Goal: Task Accomplishment & Management: Use online tool/utility

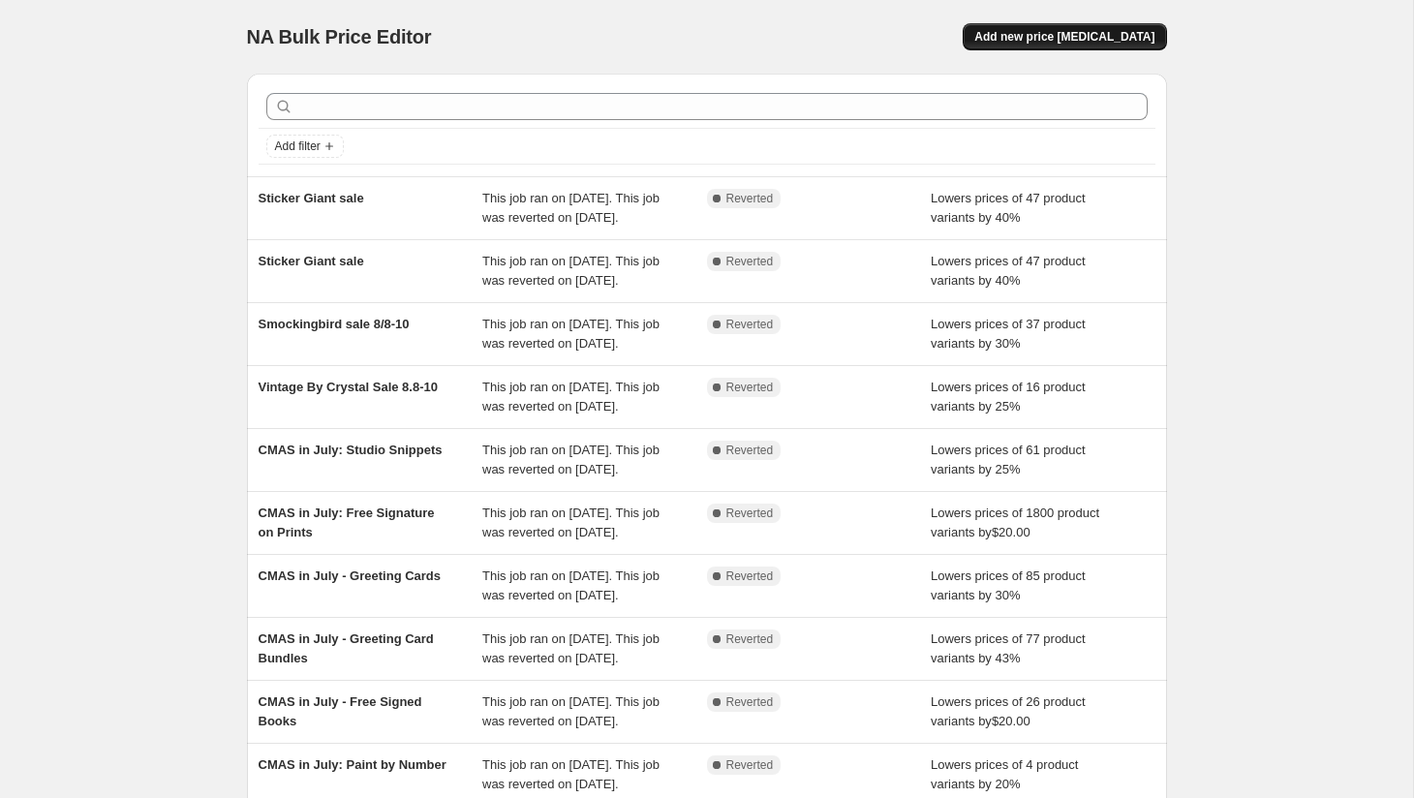
click at [1070, 44] on span "Add new price [MEDICAL_DATA]" at bounding box center [1064, 36] width 180 height 15
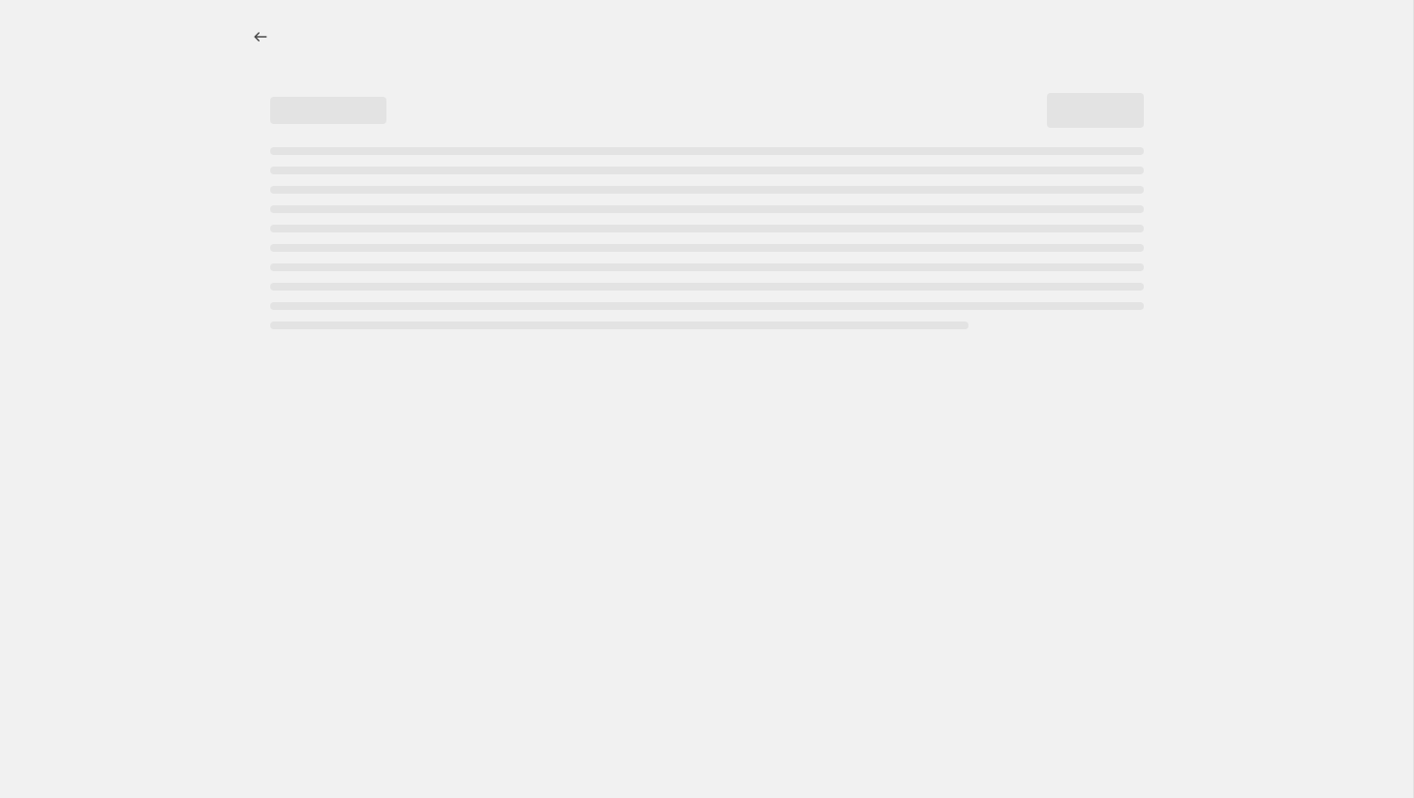
select select "percentage"
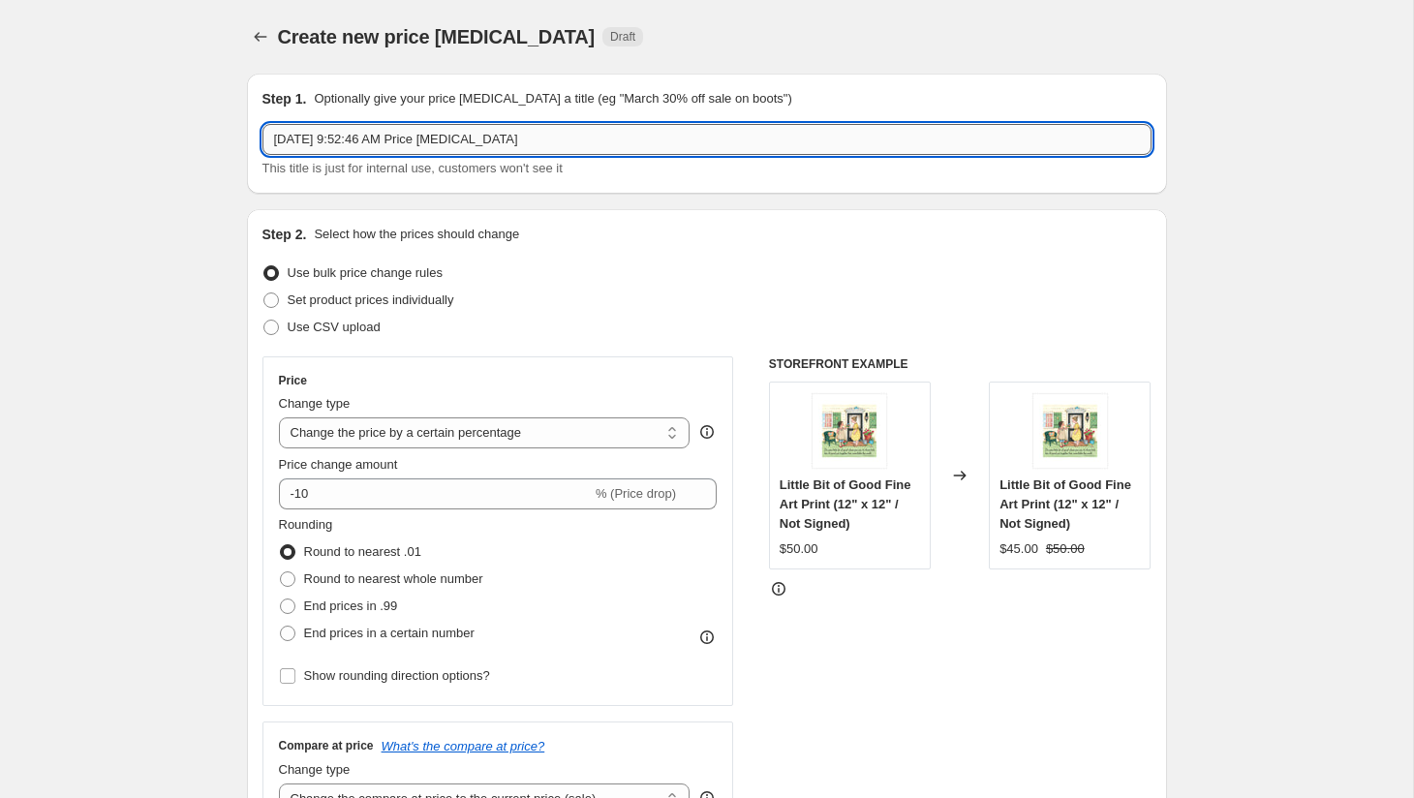
click at [609, 143] on input "[DATE] 9:52:46 AM Price [MEDICAL_DATA]" at bounding box center [707, 139] width 889 height 31
type input "a"
type input "l"
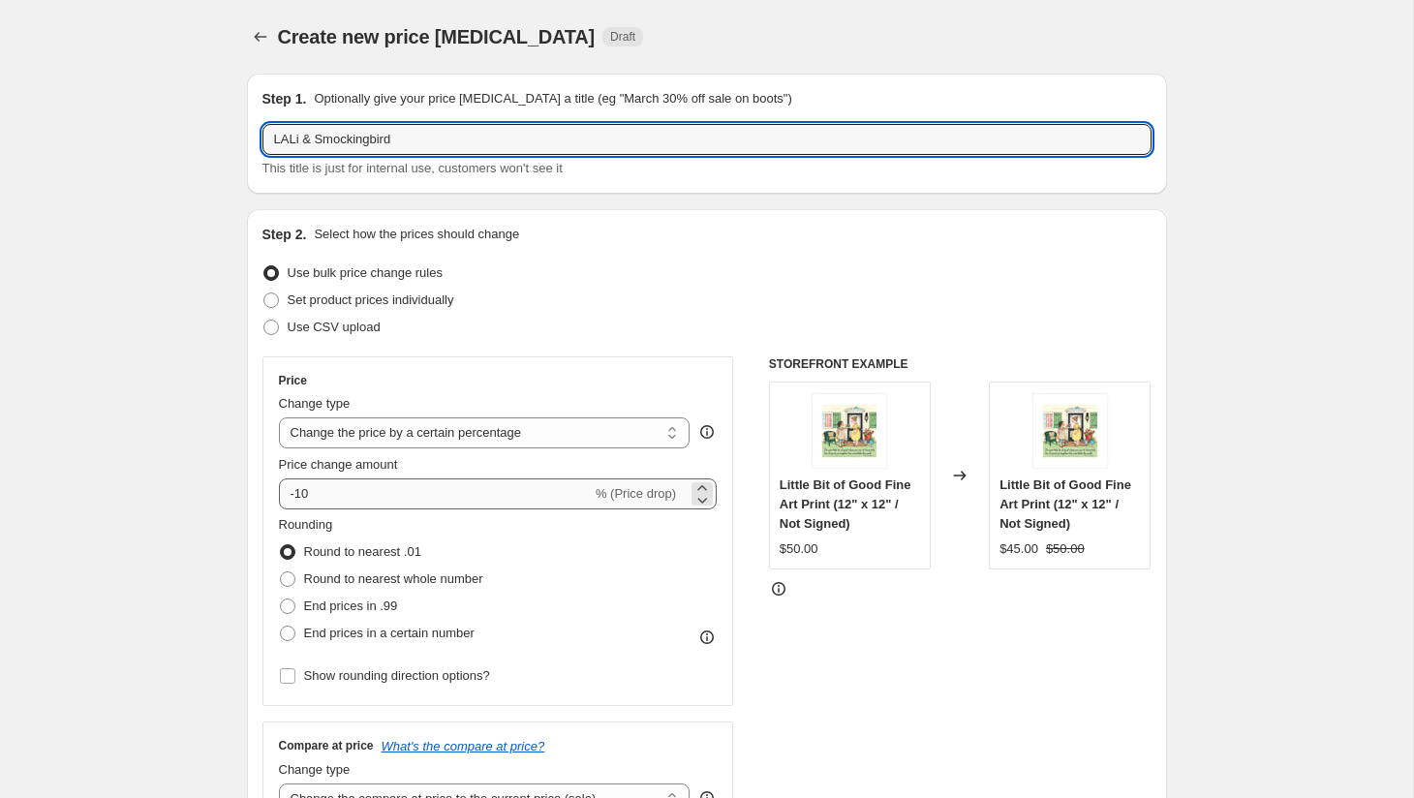
type input "LALi & Smockingbird"
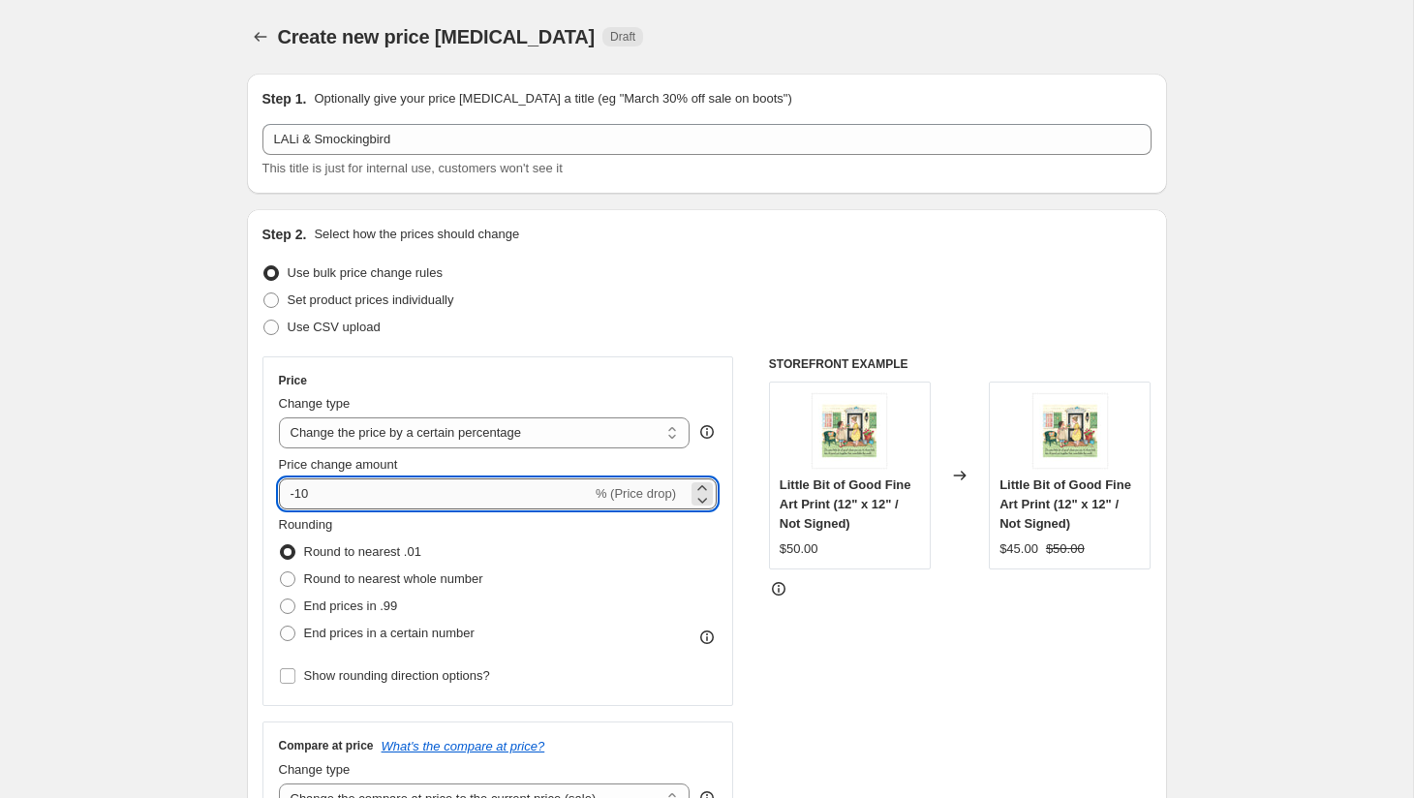
click at [362, 485] on input "-10" at bounding box center [435, 494] width 313 height 31
type input "-1"
type input "-35"
click at [379, 608] on span "End prices in .99" at bounding box center [351, 606] width 94 height 15
click at [281, 600] on input "End prices in .99" at bounding box center [280, 599] width 1 height 1
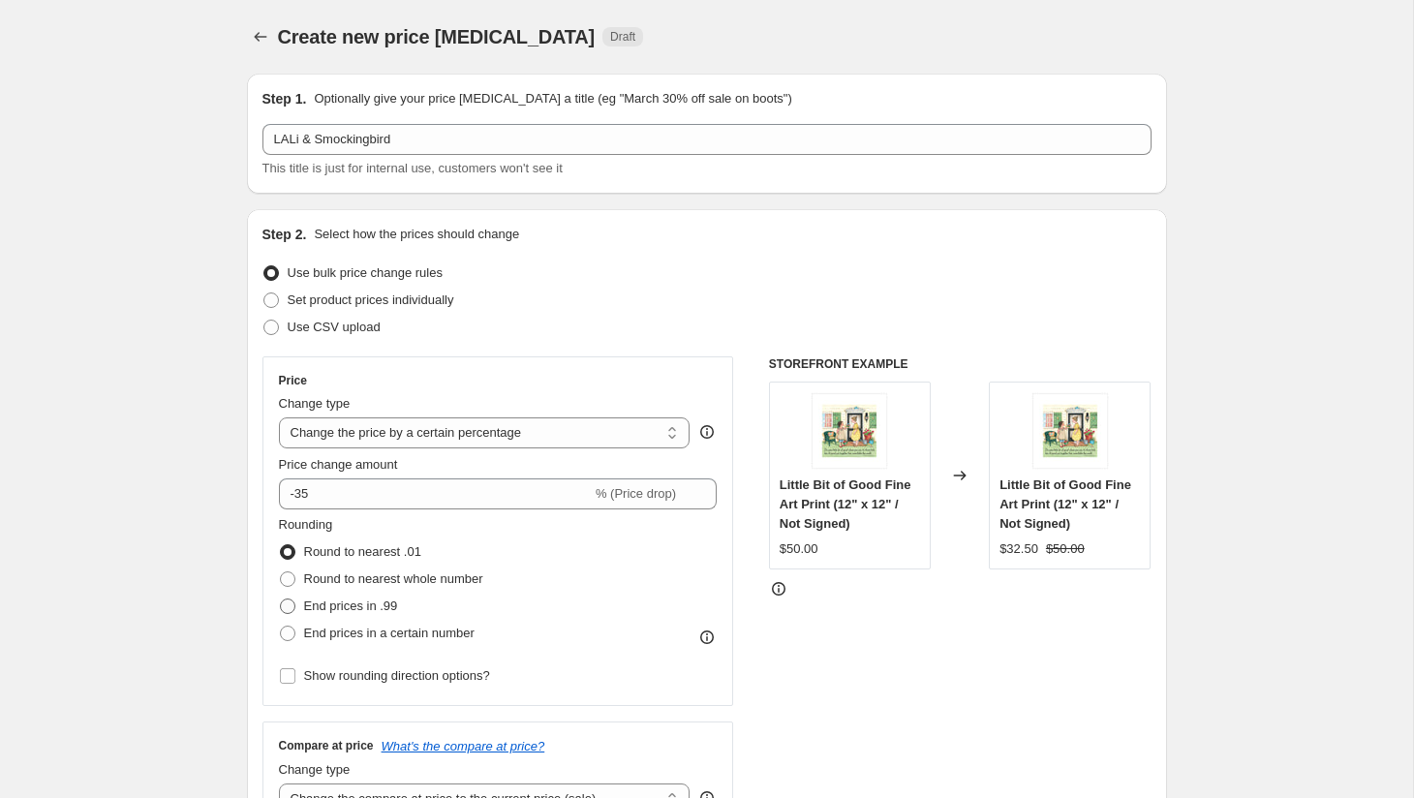
radio input "true"
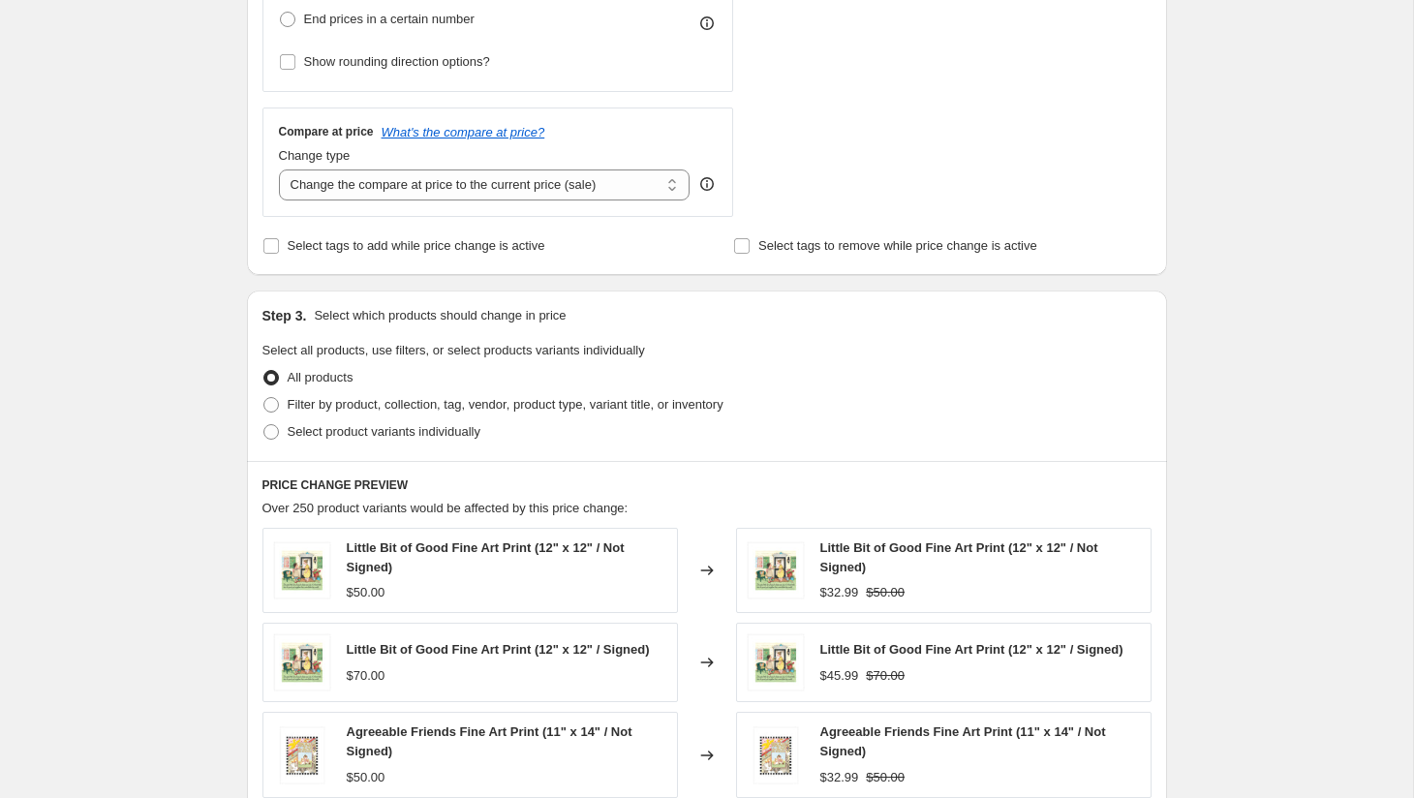
scroll to position [668, 0]
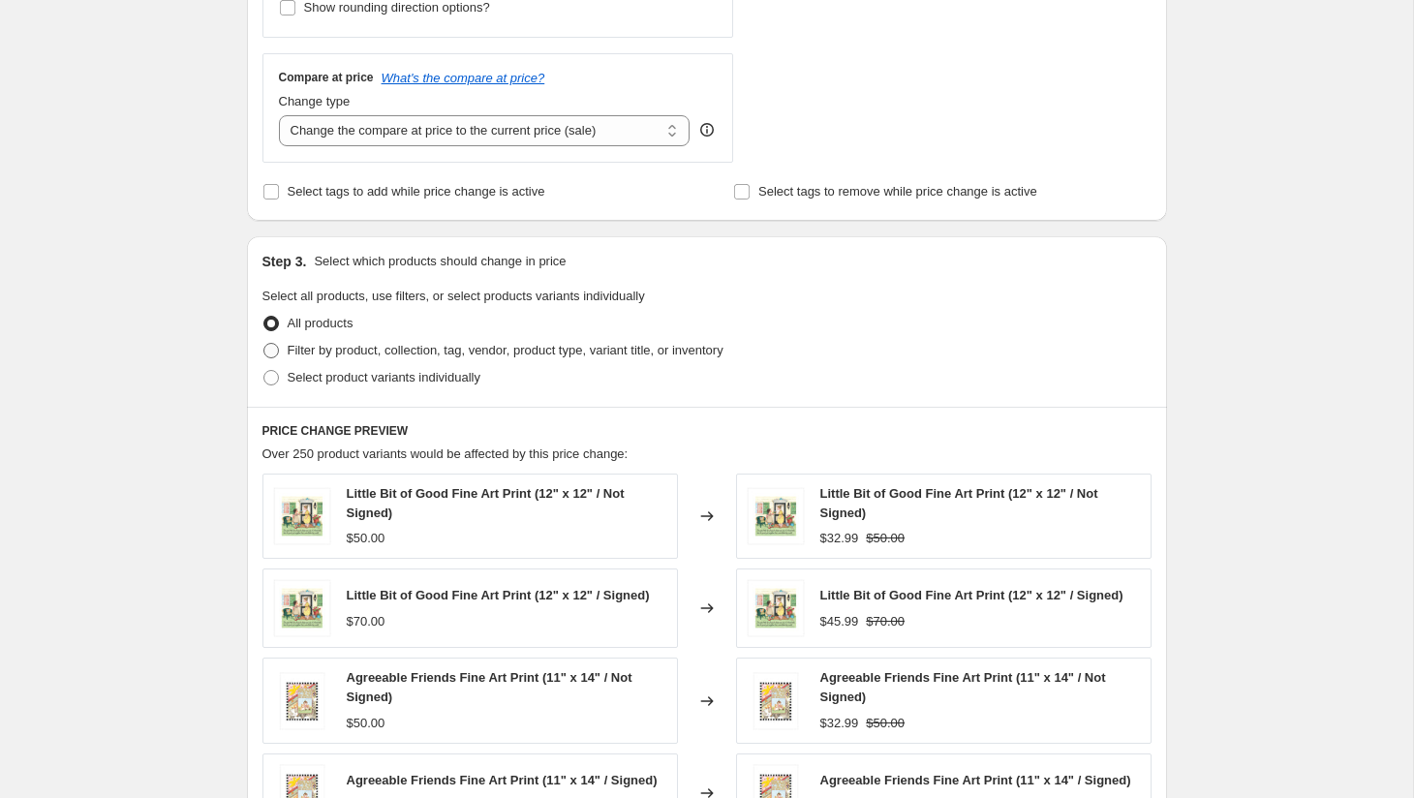
click at [498, 352] on span "Filter by product, collection, tag, vendor, product type, variant title, or inv…" at bounding box center [506, 350] width 436 height 15
click at [264, 344] on input "Filter by product, collection, tag, vendor, product type, variant title, or inv…" at bounding box center [263, 343] width 1 height 1
radio input "true"
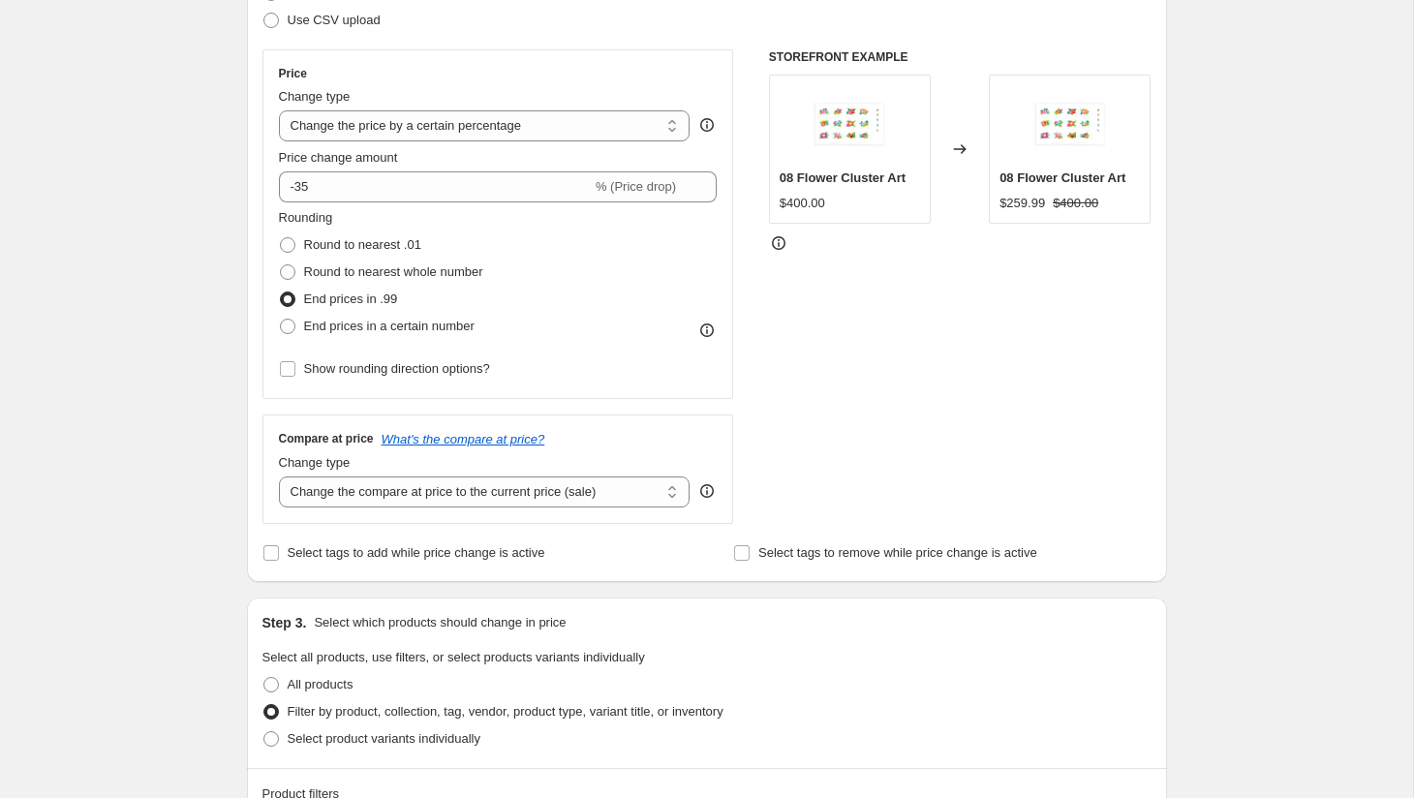
scroll to position [279, 0]
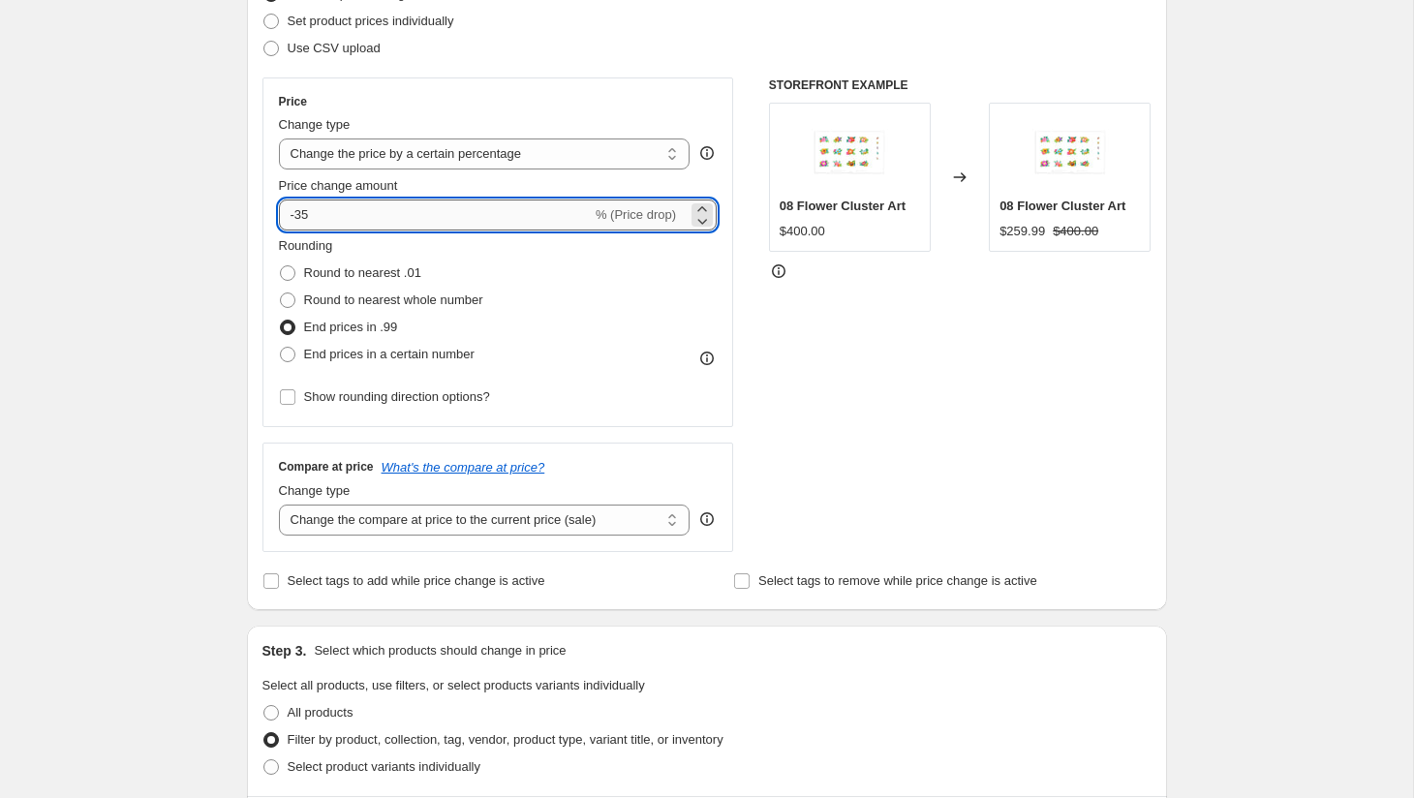
click at [360, 211] on input "-35" at bounding box center [435, 215] width 313 height 31
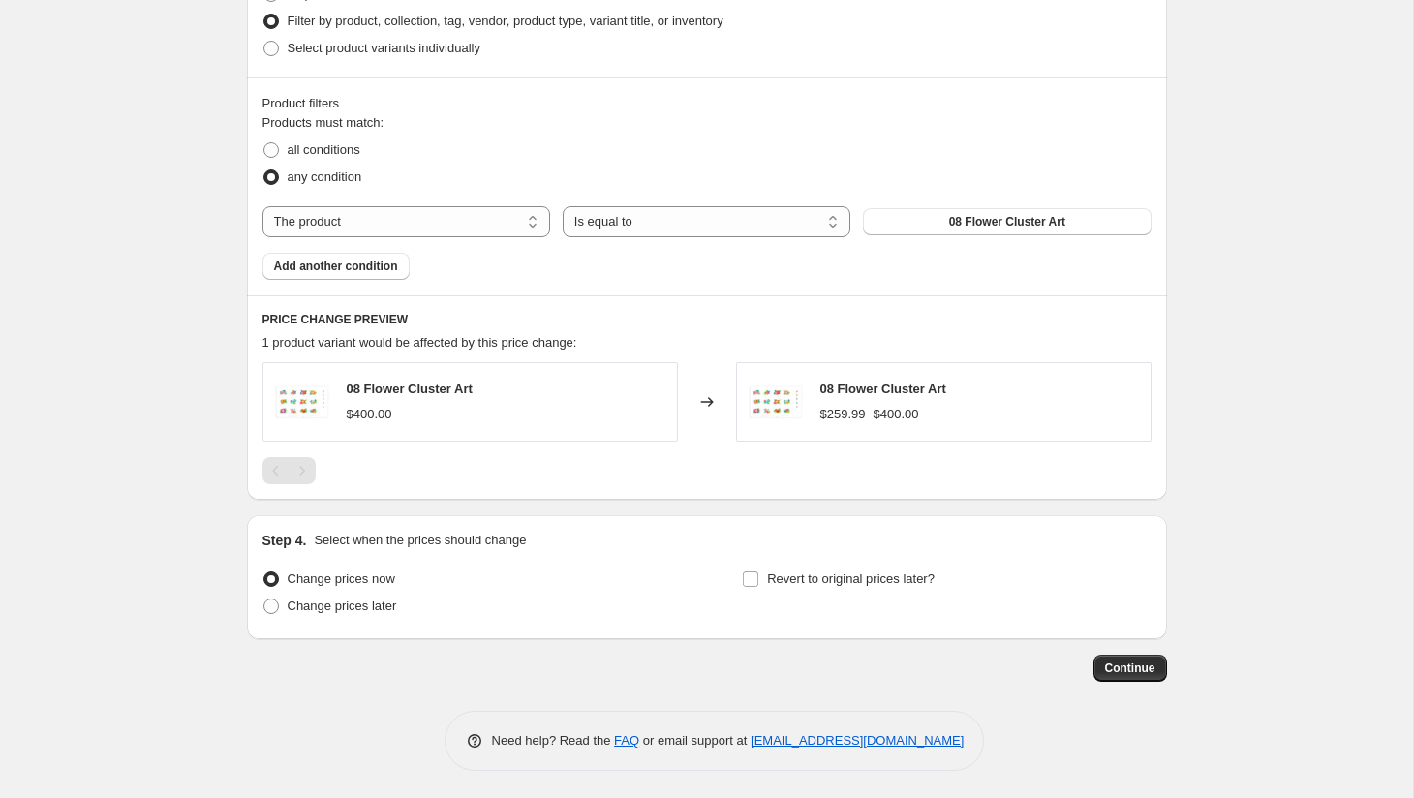
scroll to position [1000, 0]
type input "-36"
click at [362, 225] on select "The product The product's collection The product's tag The product's vendor The…" at bounding box center [407, 219] width 288 height 31
select select "vendor"
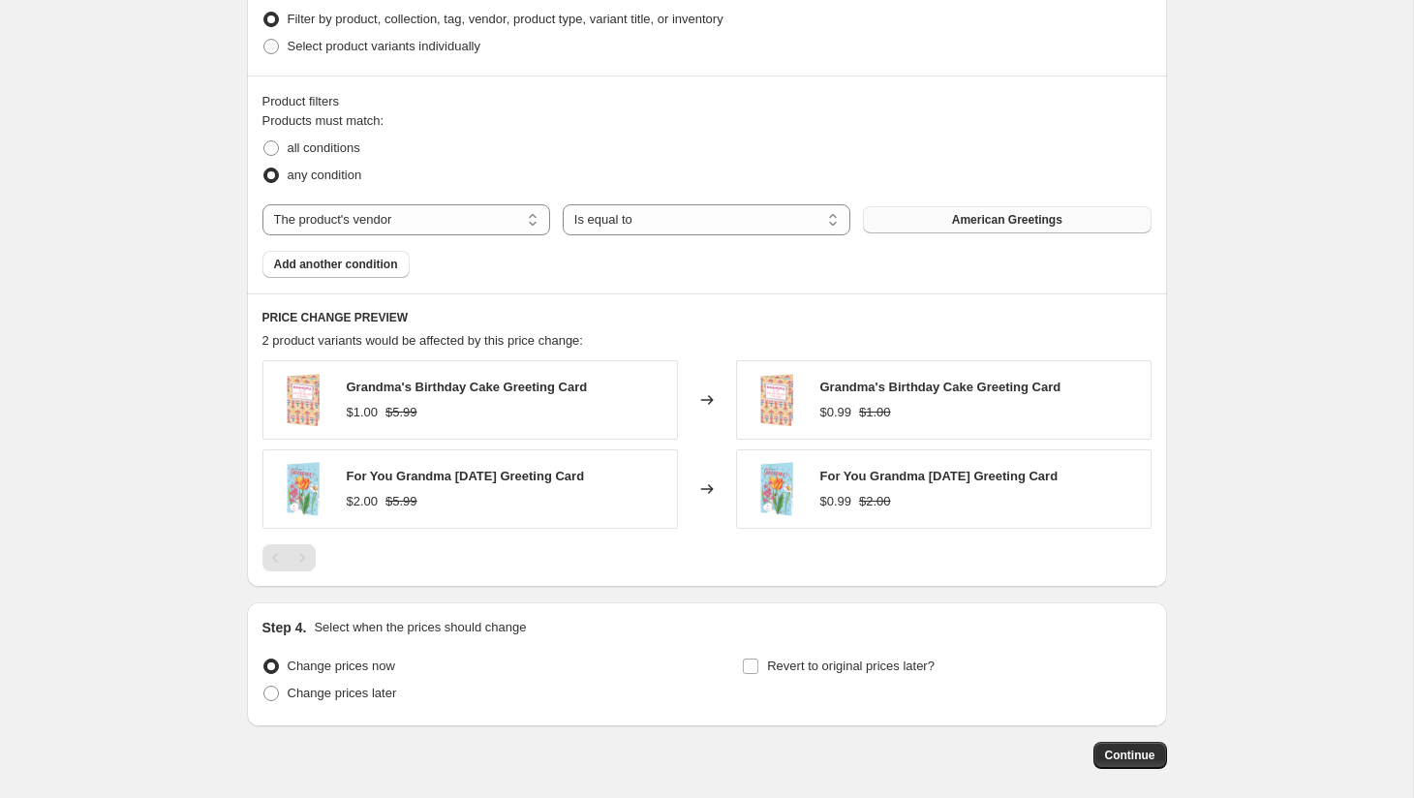
click at [931, 222] on button "American Greetings" at bounding box center [1007, 219] width 288 height 27
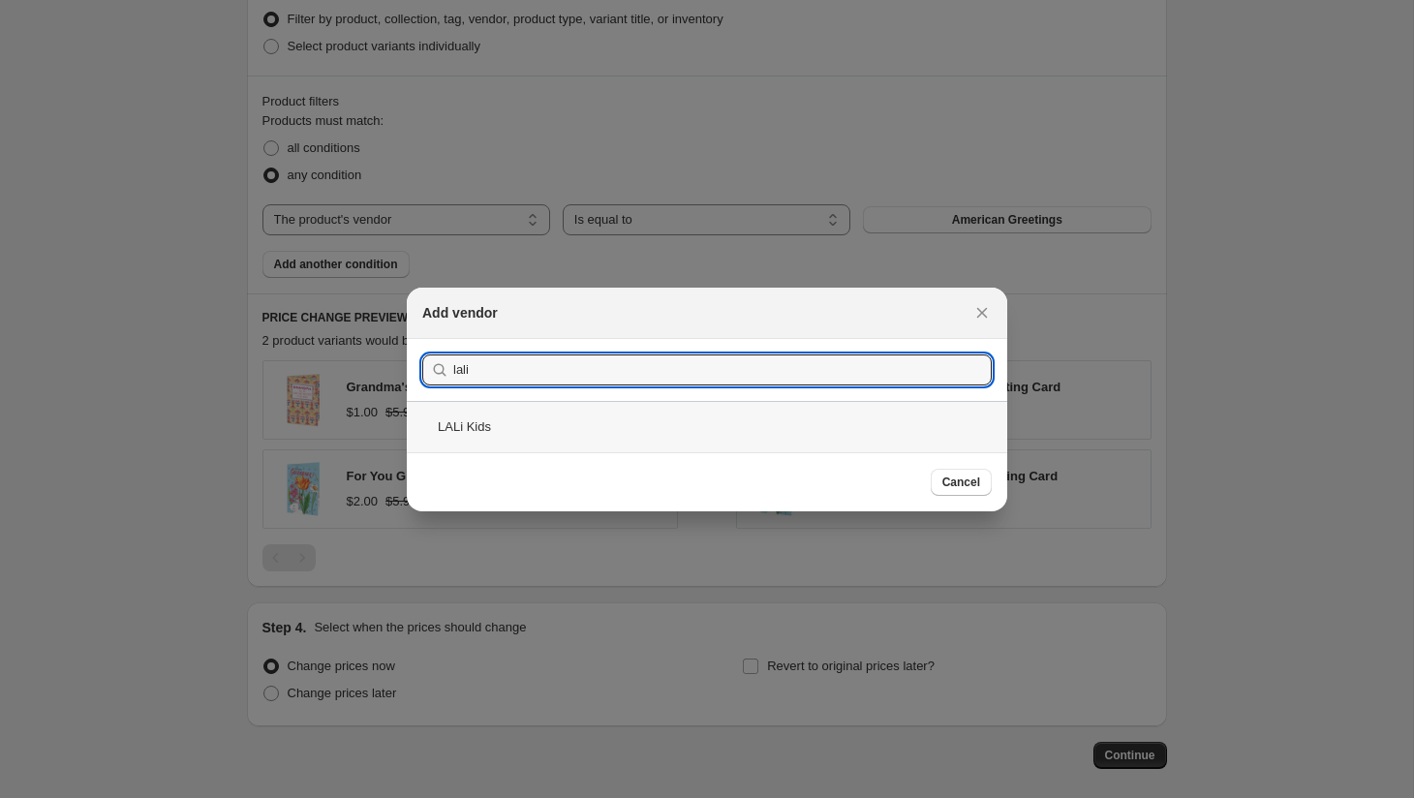
type input "lali"
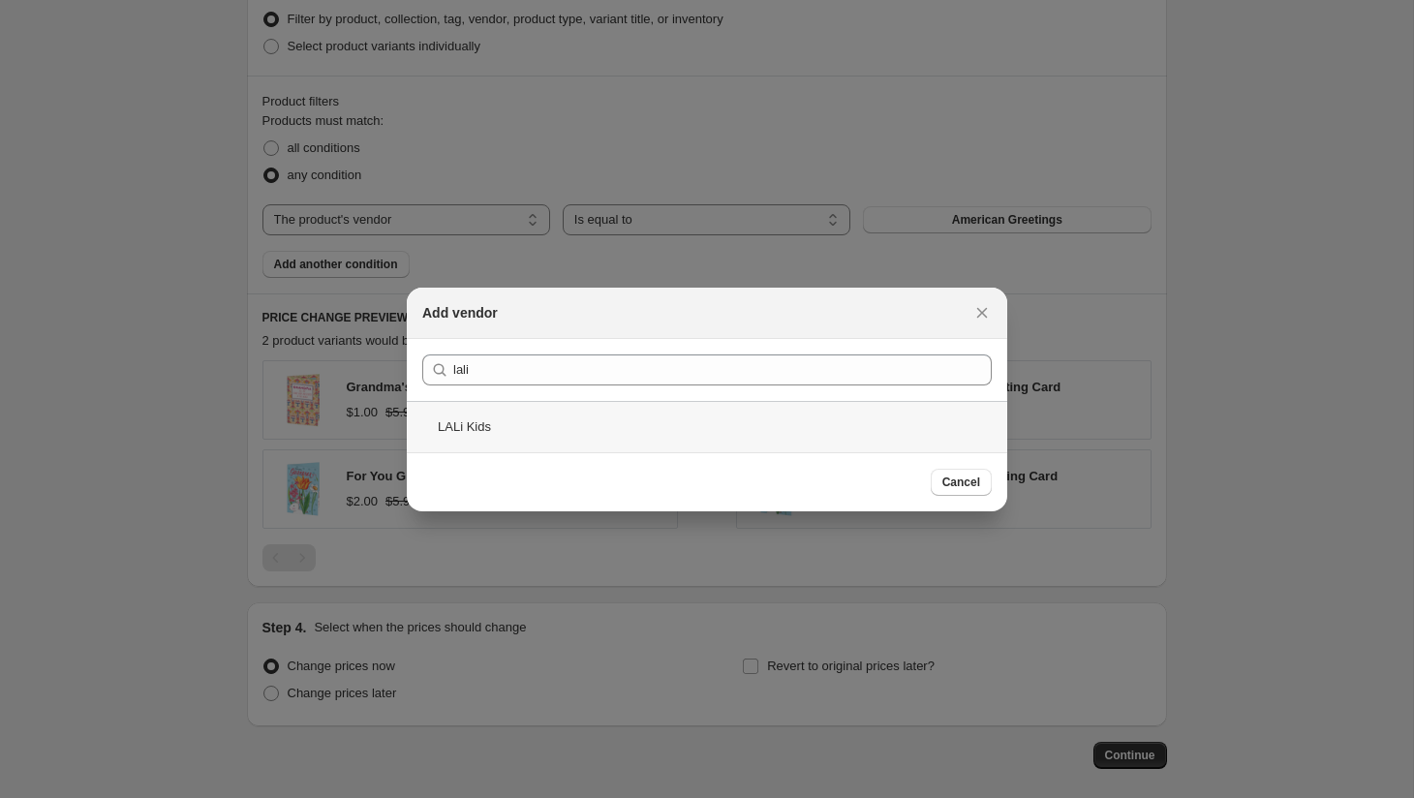
click at [516, 428] on div "LALi Kids" at bounding box center [707, 426] width 601 height 51
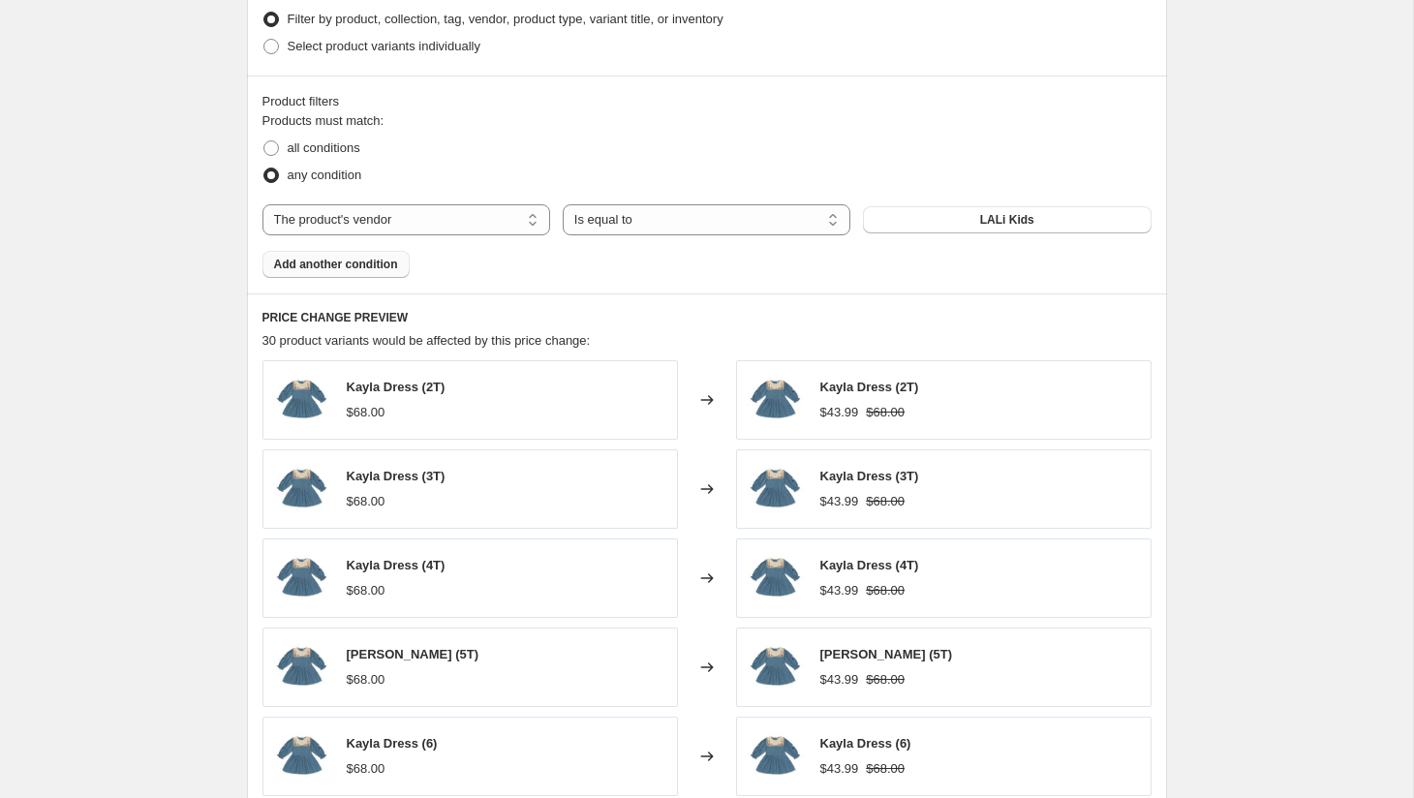
click at [385, 264] on span "Add another condition" at bounding box center [336, 264] width 124 height 15
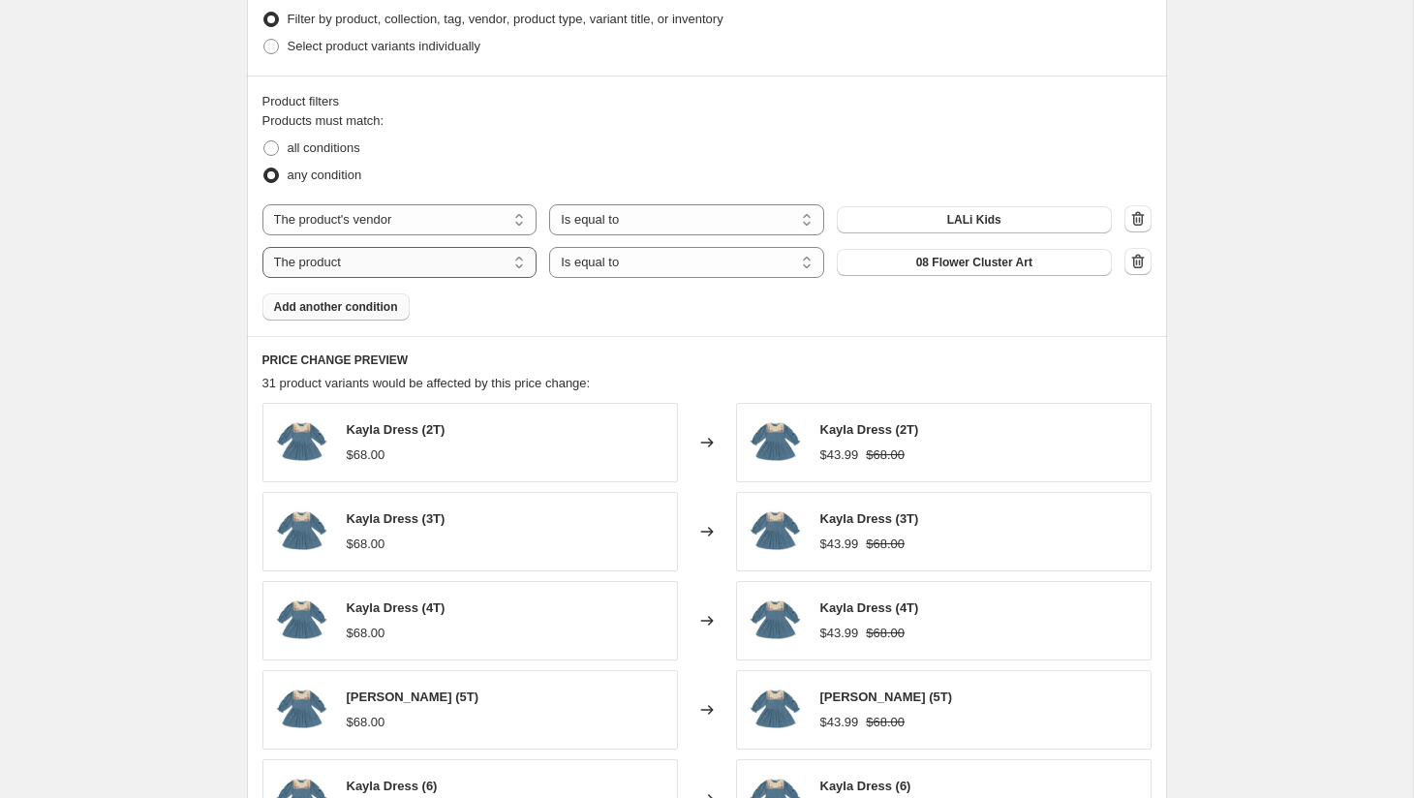
click at [386, 266] on select "The product The product's collection The product's tag The product's vendor The…" at bounding box center [400, 262] width 275 height 31
select select "vendor"
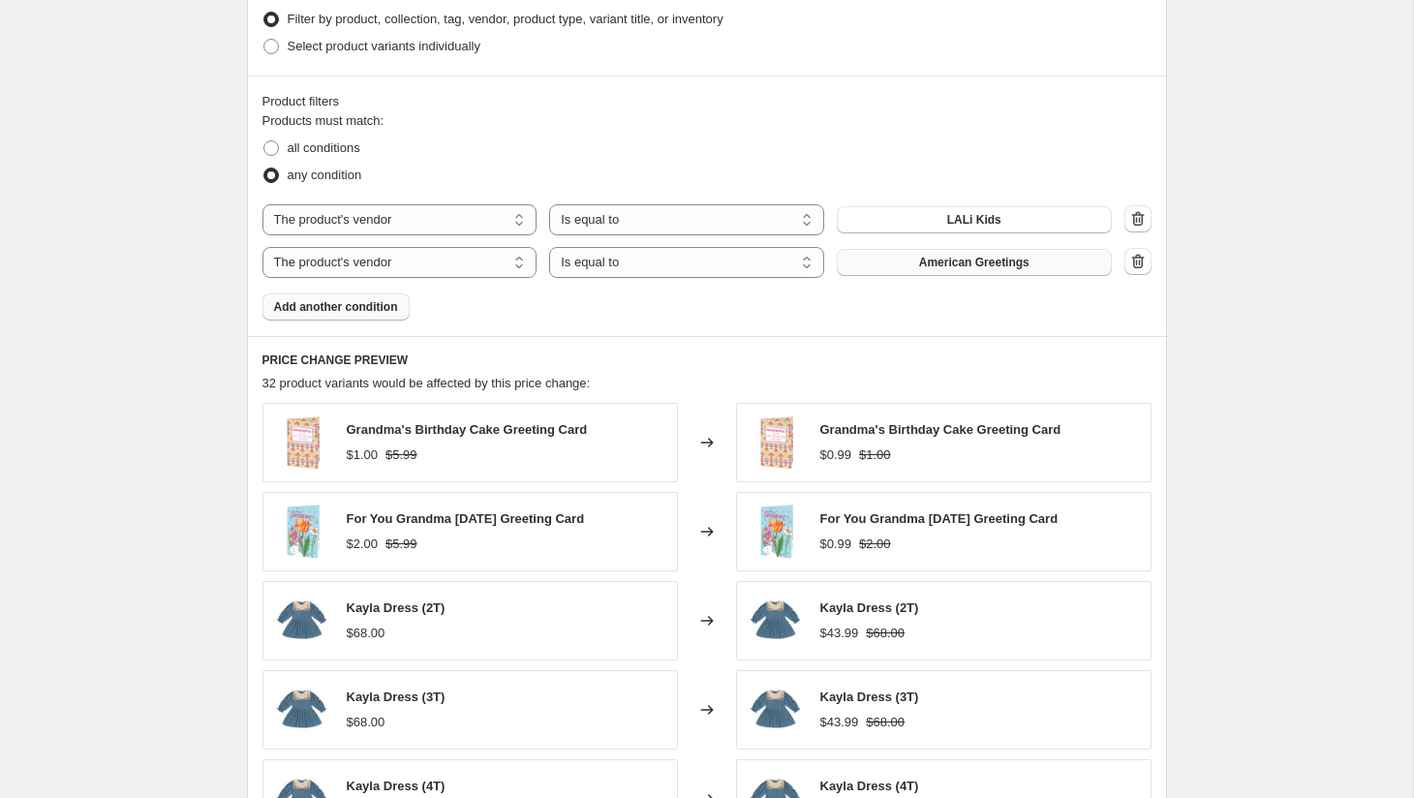
click at [960, 263] on span "American Greetings" at bounding box center [974, 262] width 110 height 15
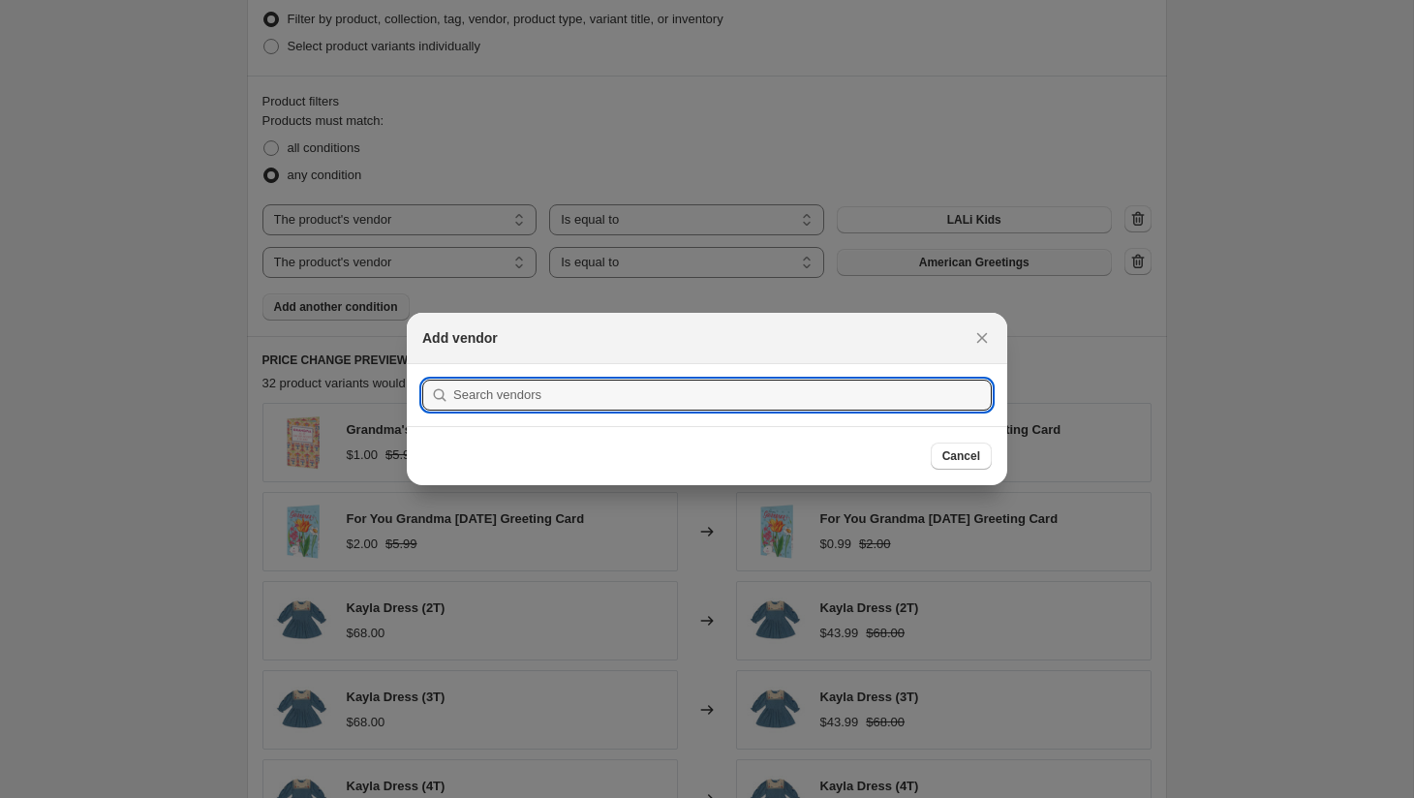
scroll to position [0, 0]
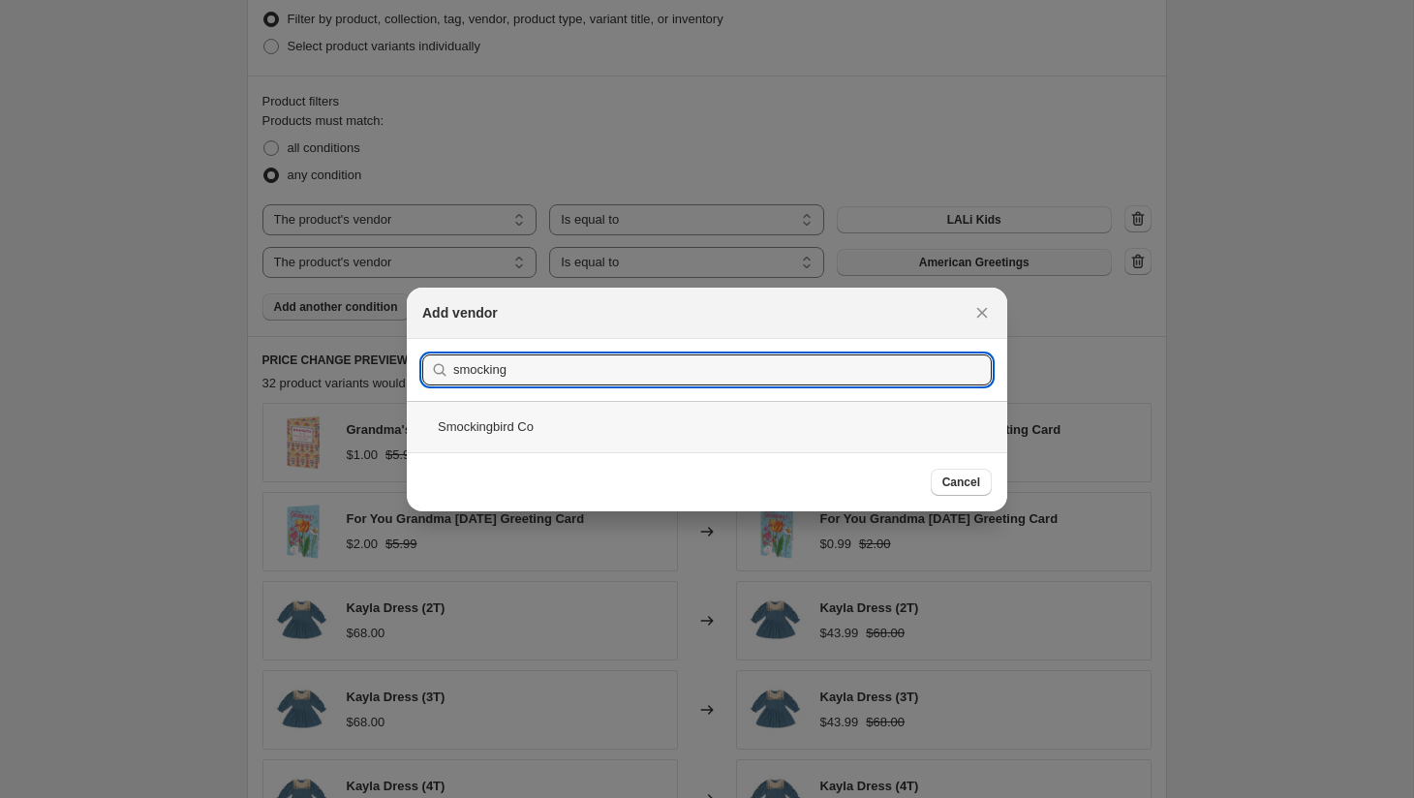
type input "smocking"
click at [598, 418] on div "Smockingbird Co" at bounding box center [707, 426] width 601 height 51
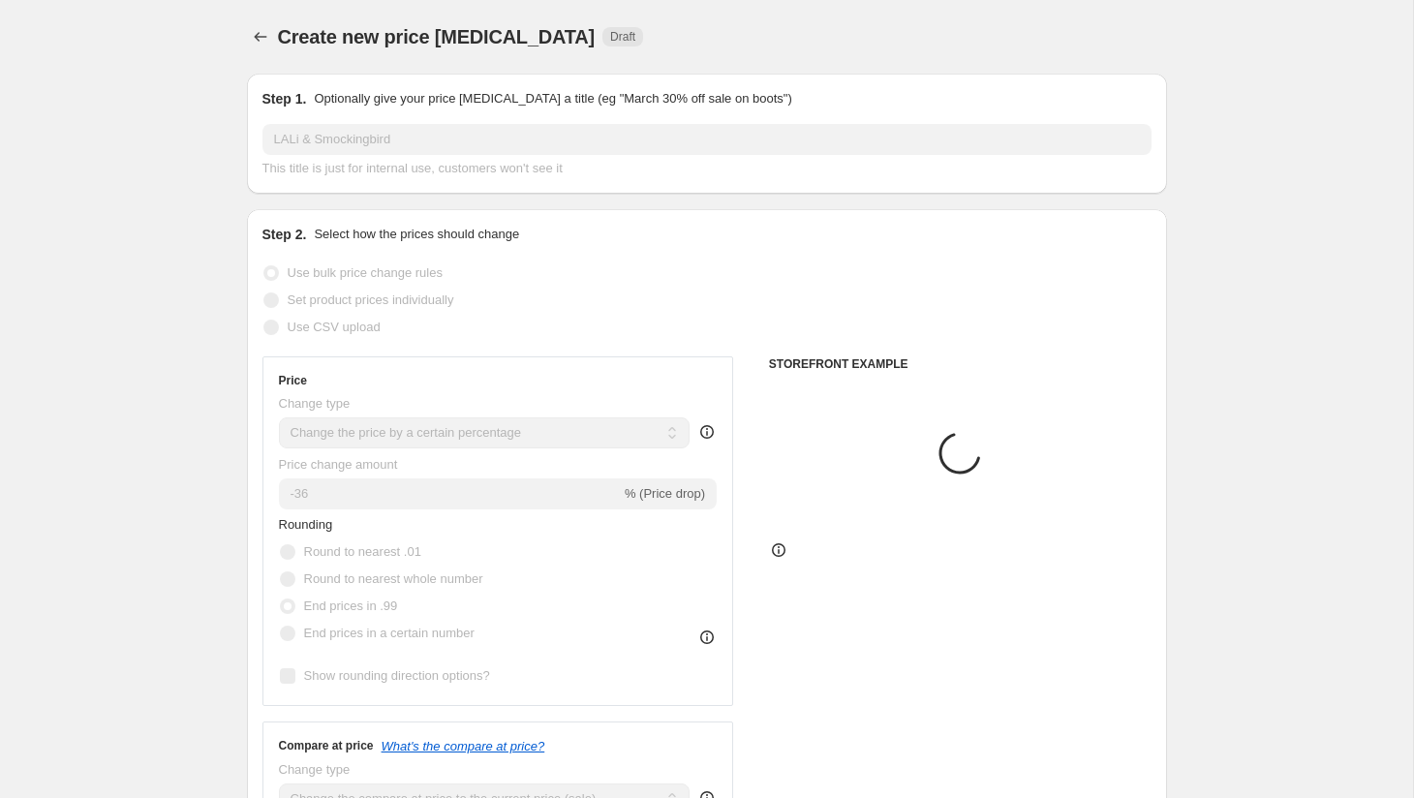
scroll to position [1000, 0]
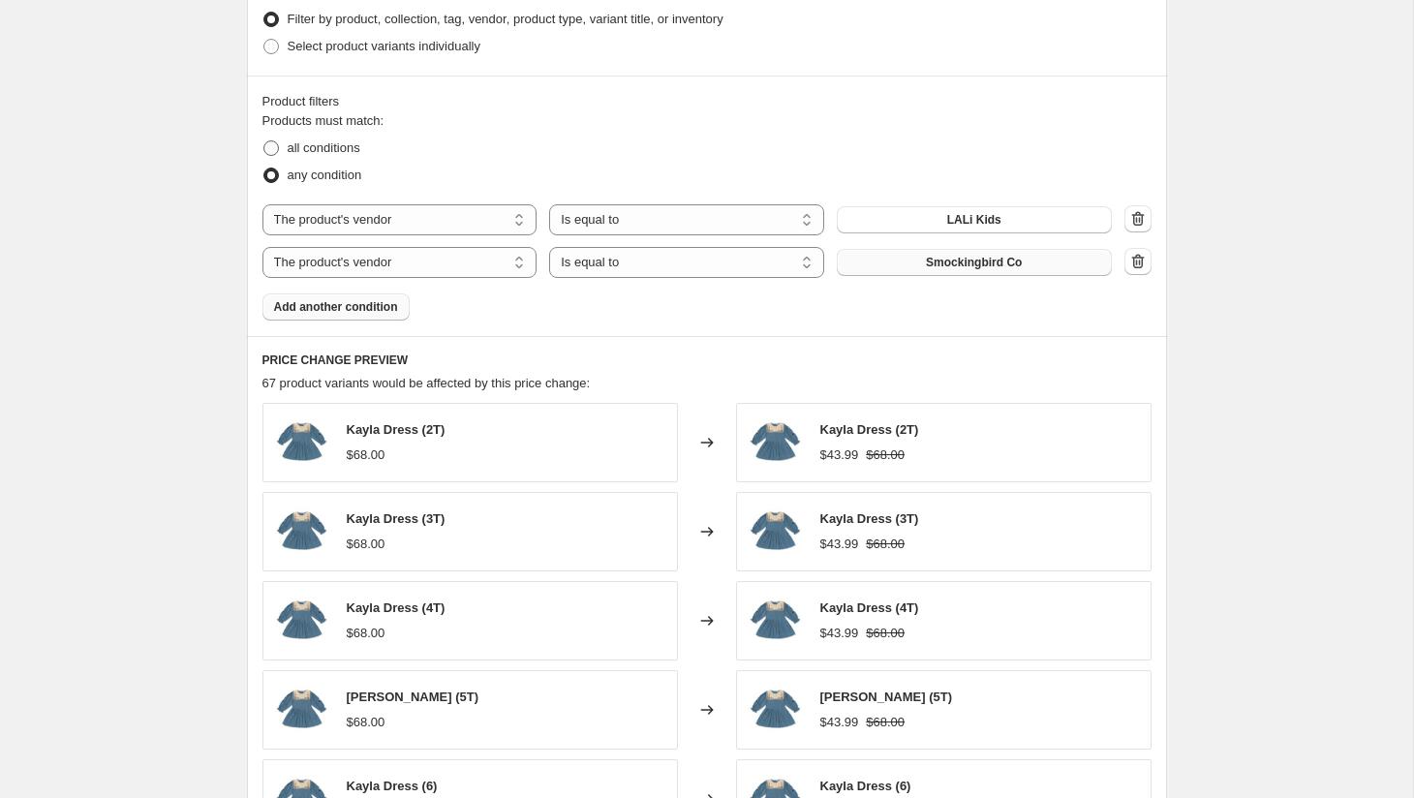
click at [322, 151] on span "all conditions" at bounding box center [324, 147] width 73 height 15
click at [264, 141] on input "all conditions" at bounding box center [263, 140] width 1 height 1
radio input "true"
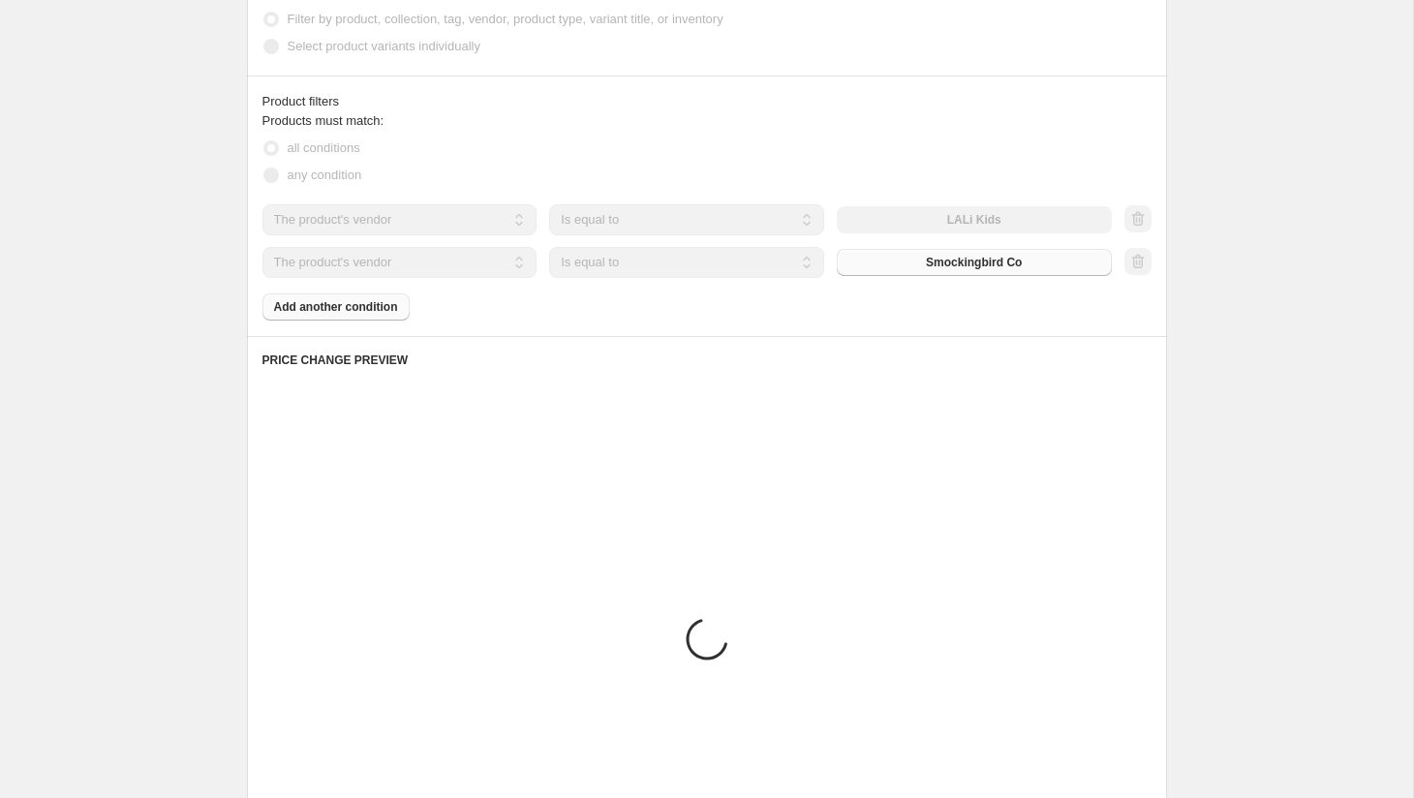
scroll to position [911, 0]
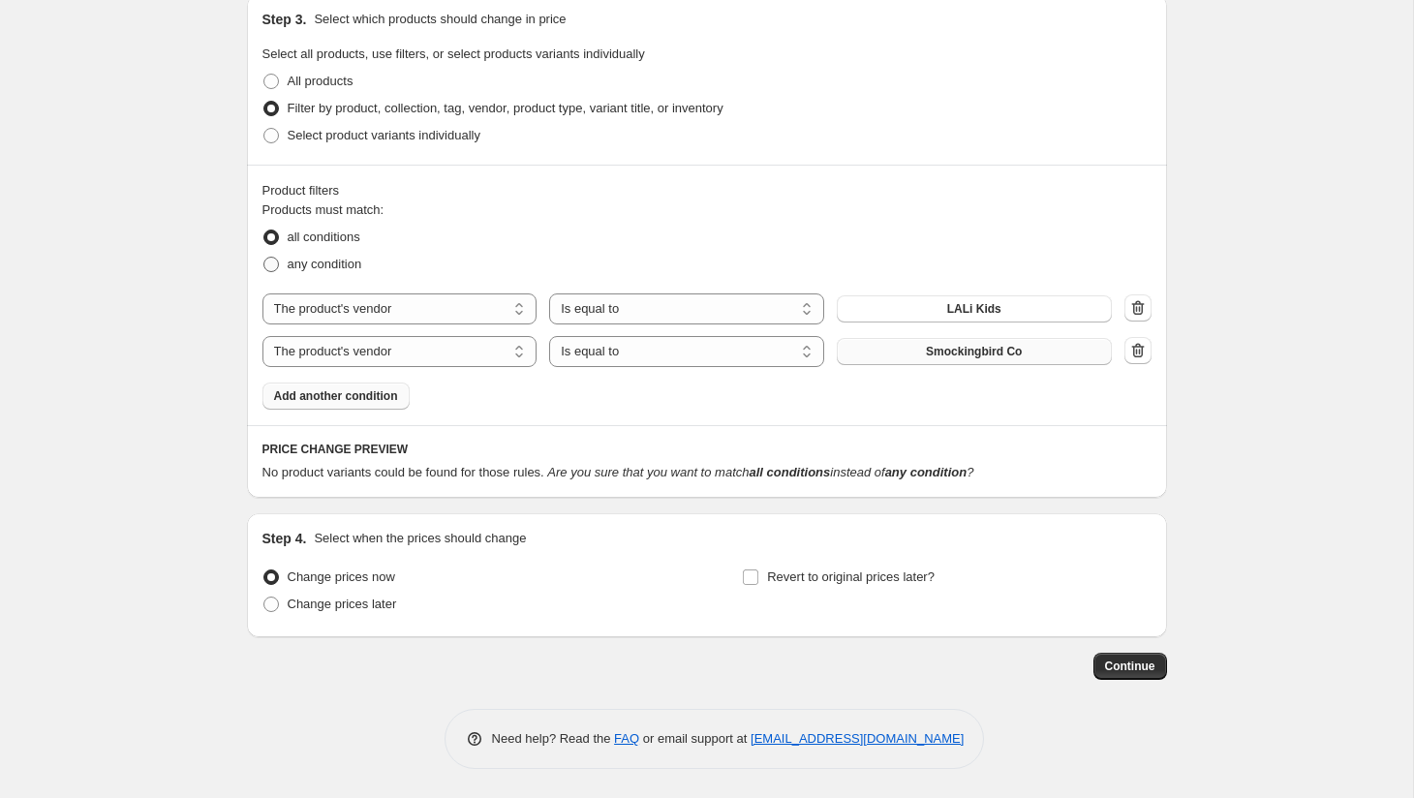
click at [310, 267] on span "any condition" at bounding box center [325, 264] width 75 height 15
click at [264, 258] on input "any condition" at bounding box center [263, 257] width 1 height 1
radio input "true"
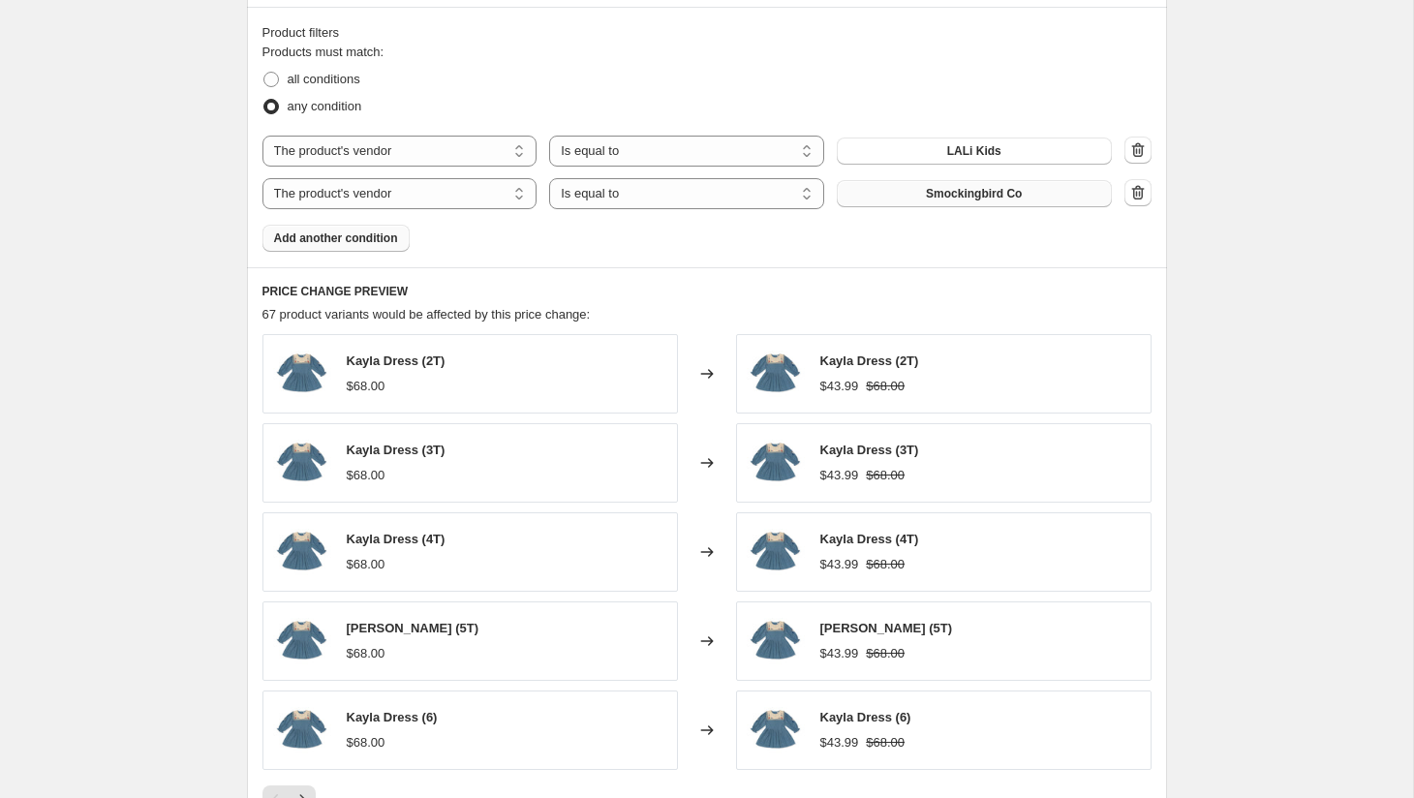
scroll to position [1399, 0]
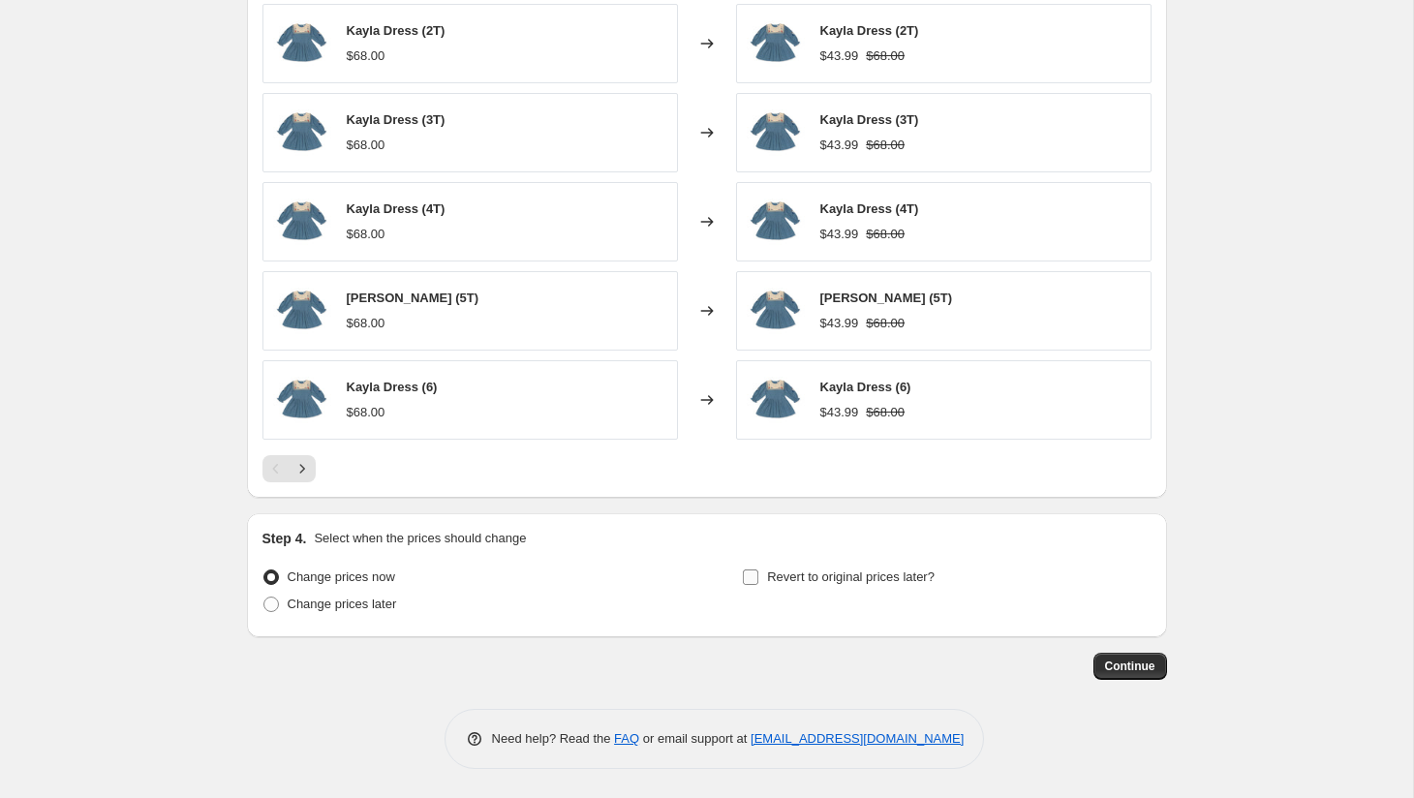
click at [841, 577] on span "Revert to original prices later?" at bounding box center [851, 577] width 168 height 15
click at [758, 577] on input "Revert to original prices later?" at bounding box center [750, 577] width 15 height 15
checkbox input "true"
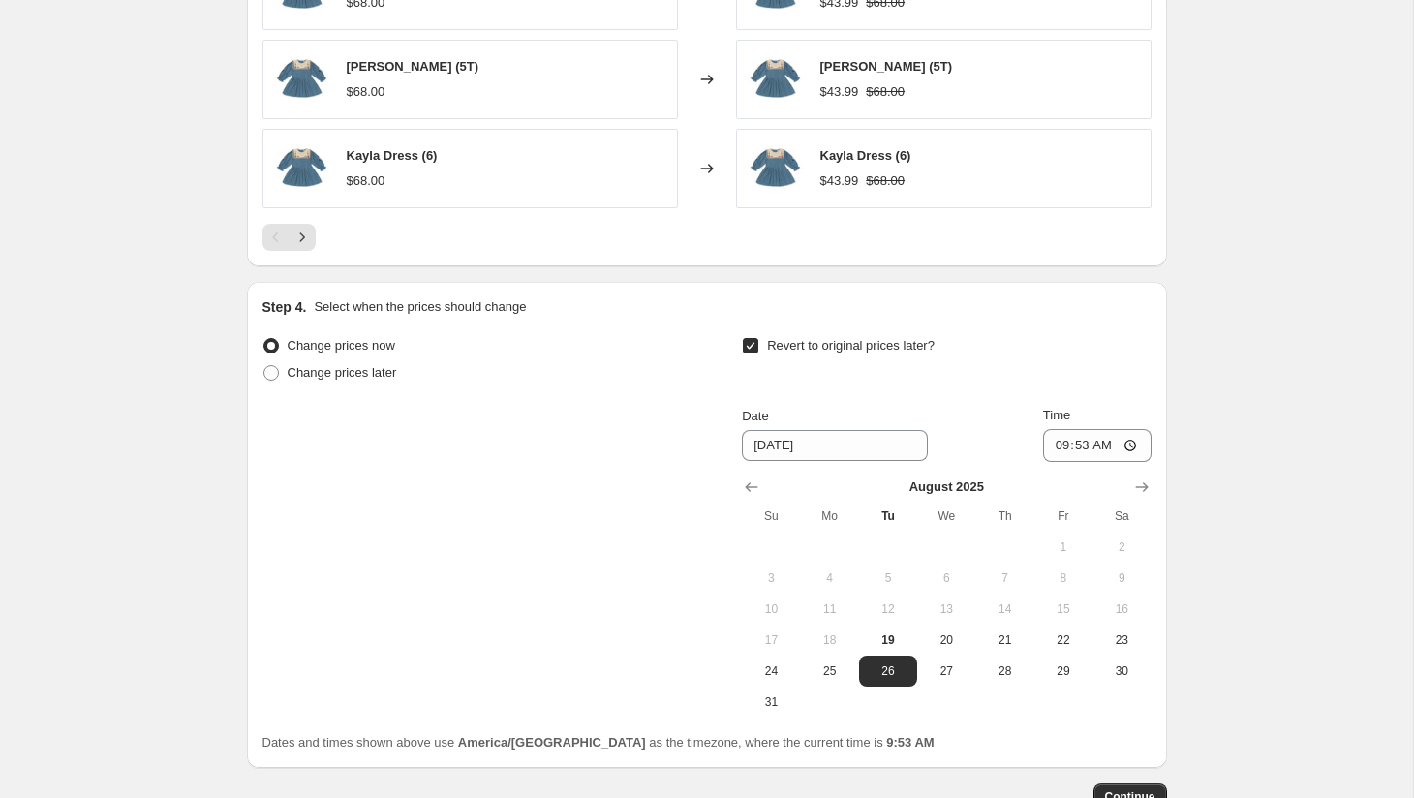
scroll to position [1707, 0]
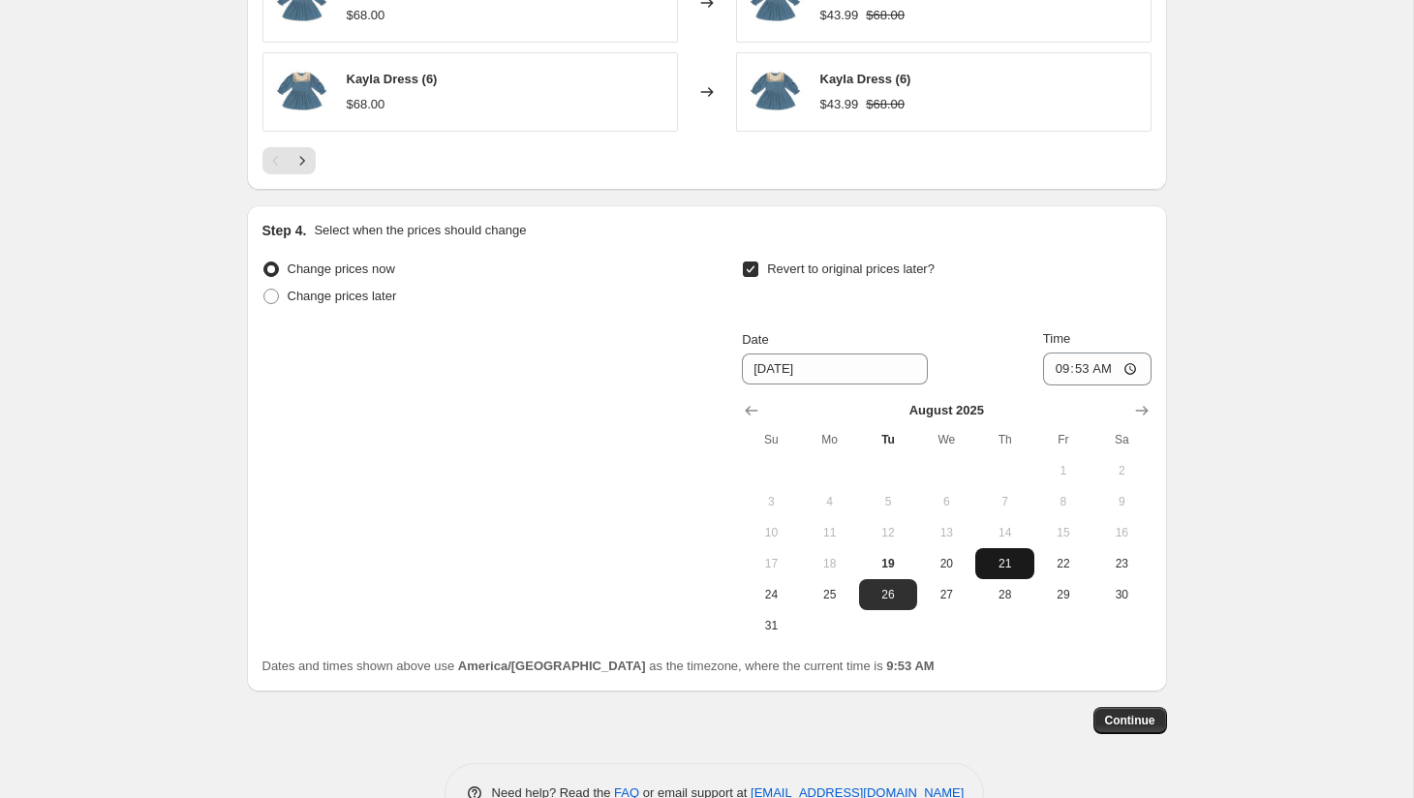
click at [1007, 564] on span "21" at bounding box center [1004, 563] width 43 height 15
type input "[DATE]"
click at [1053, 372] on input "09:53" at bounding box center [1097, 369] width 108 height 33
type input "23:59"
click at [1138, 723] on span "Continue" at bounding box center [1130, 720] width 50 height 15
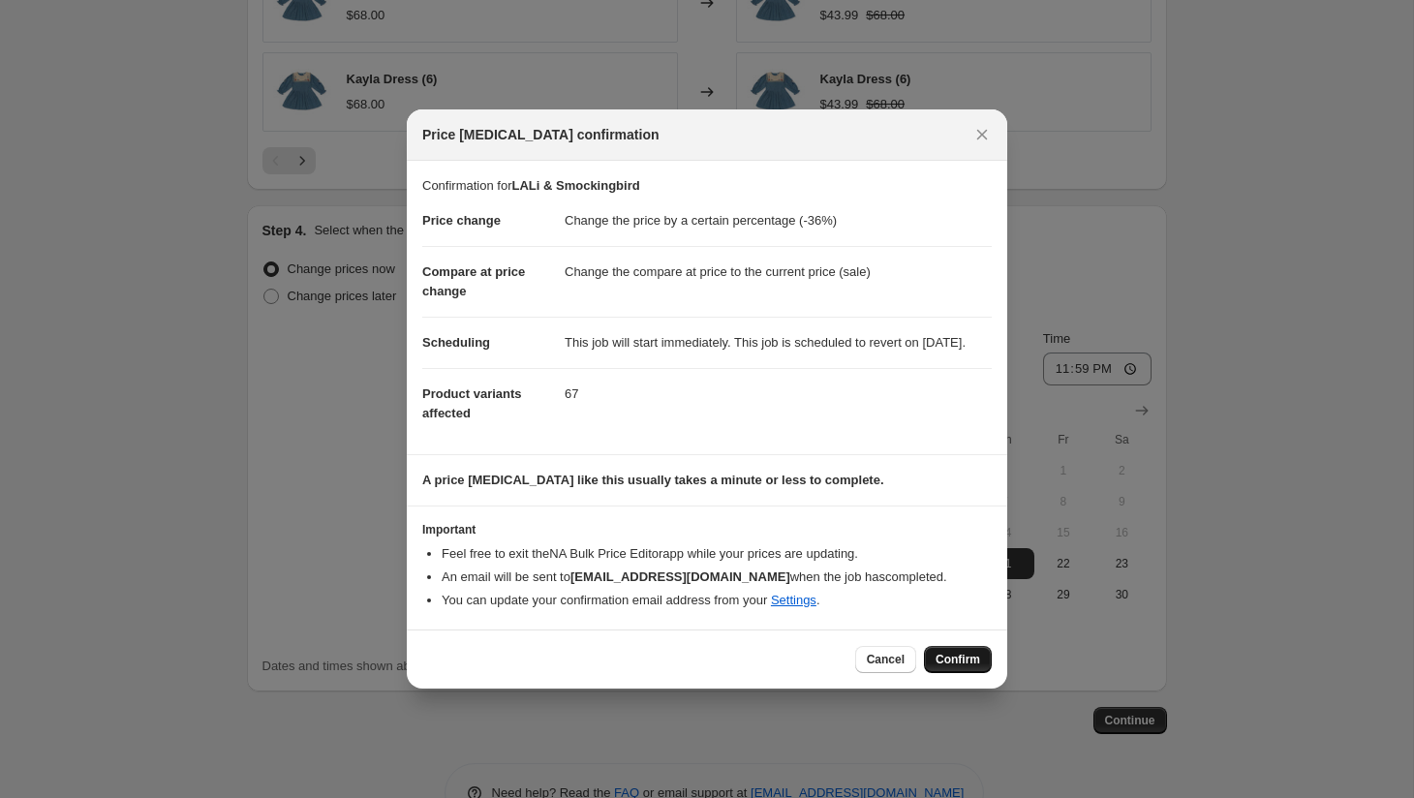
click at [959, 663] on span "Confirm" at bounding box center [958, 659] width 45 height 15
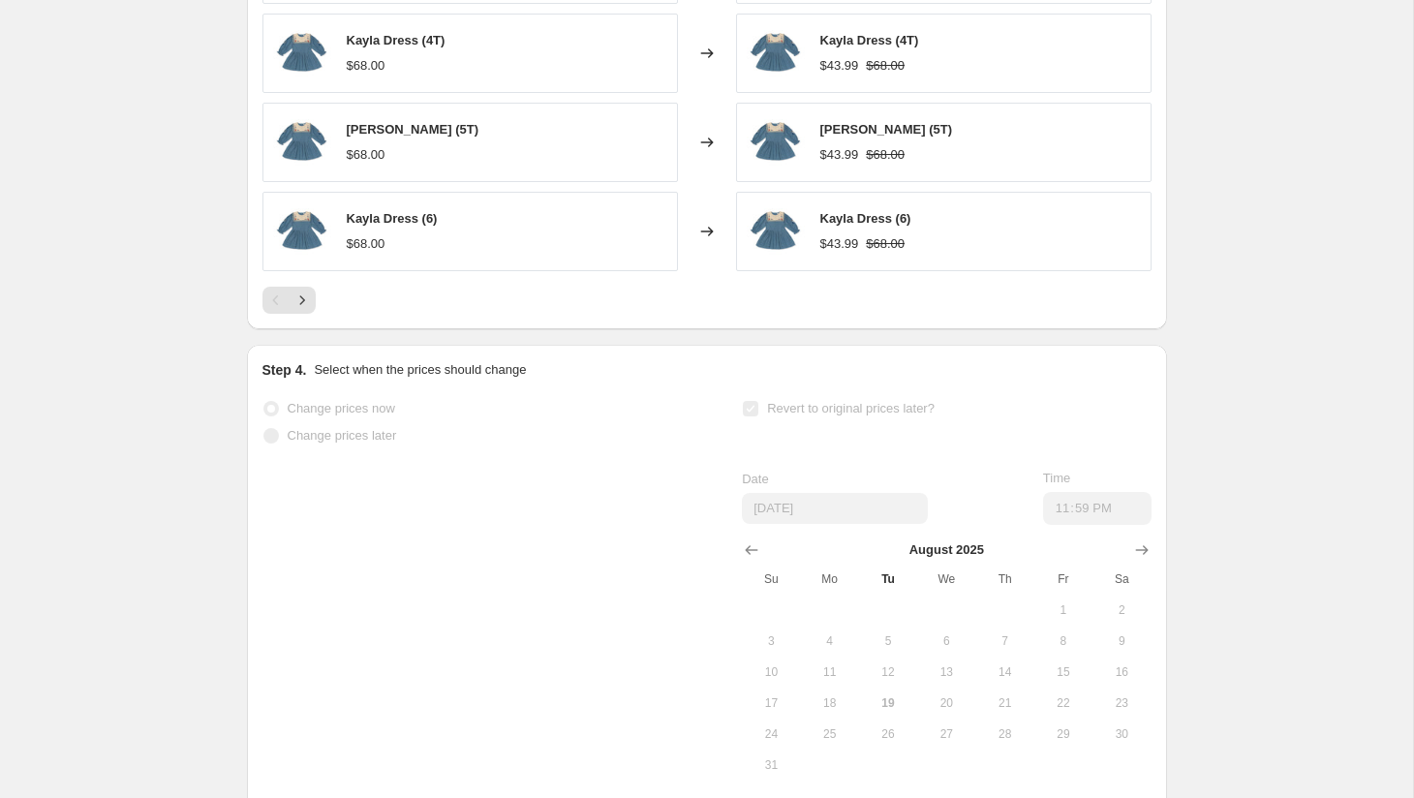
select select "percentage"
select select "vendor"
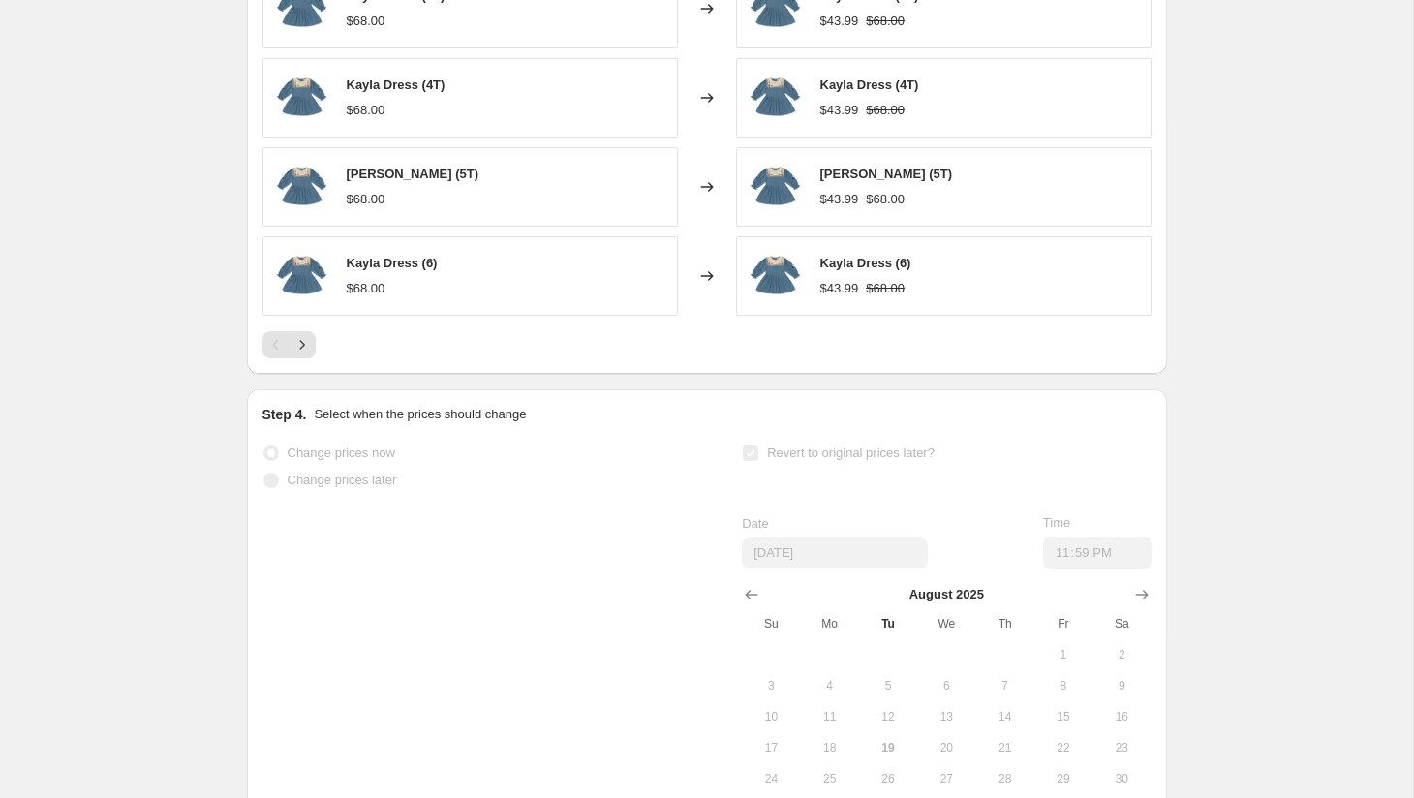
scroll to position [0, 0]
